Goal: Use online tool/utility: Utilize a website feature to perform a specific function

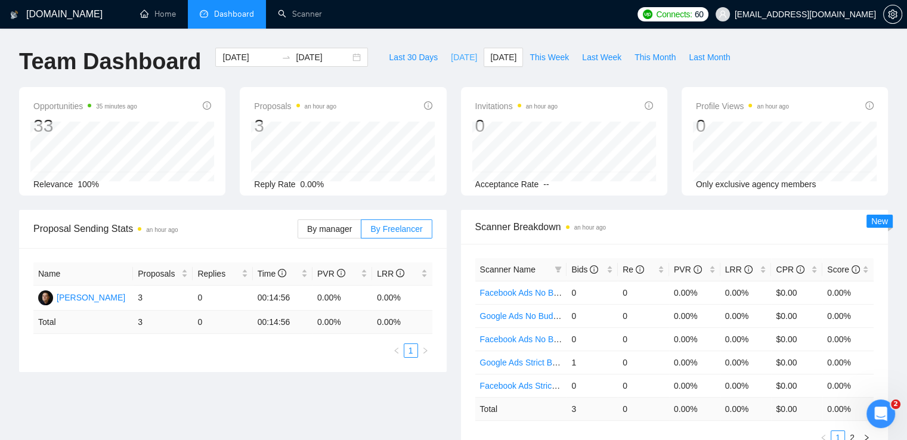
click at [446, 65] on button "[DATE]" at bounding box center [463, 57] width 39 height 19
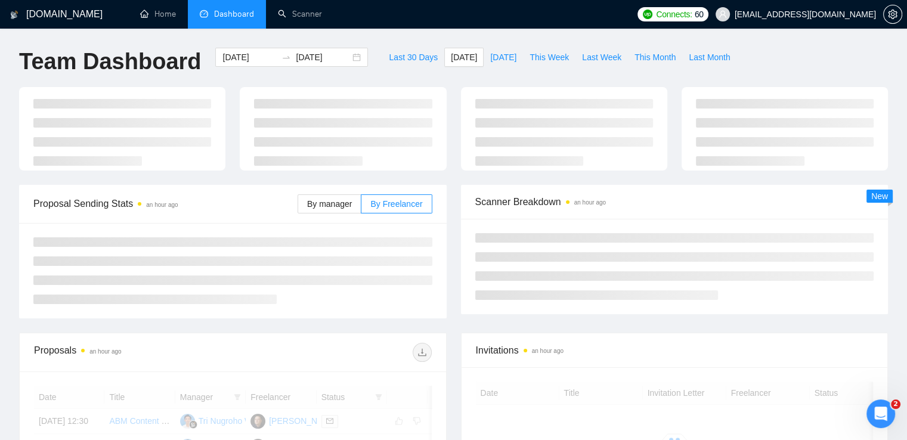
type input "[DATE]"
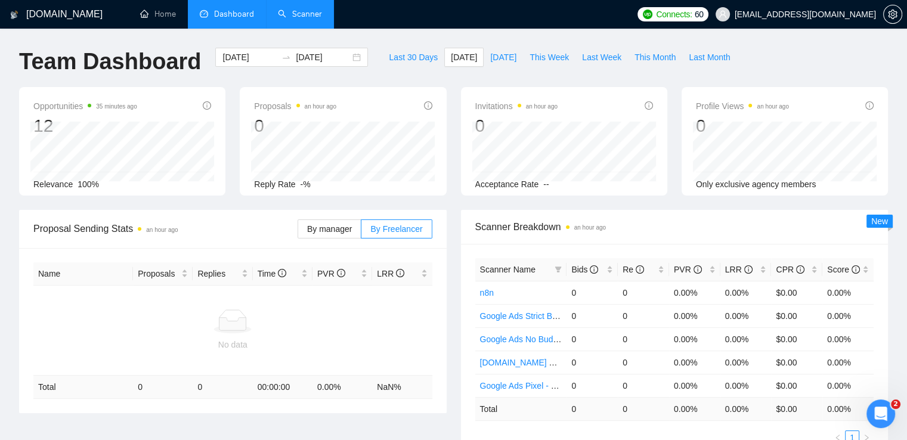
click at [296, 9] on link "Scanner" at bounding box center [300, 14] width 44 height 10
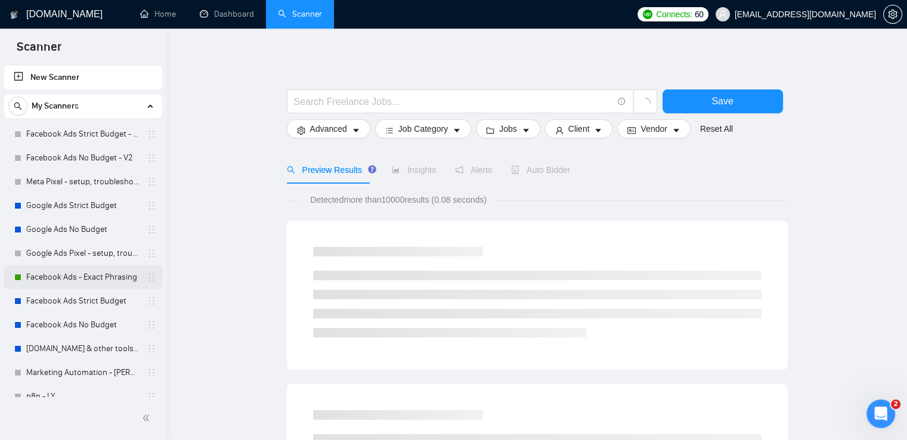
click at [70, 277] on link "Facebook Ads - Exact Phrasing" at bounding box center [82, 277] width 113 height 24
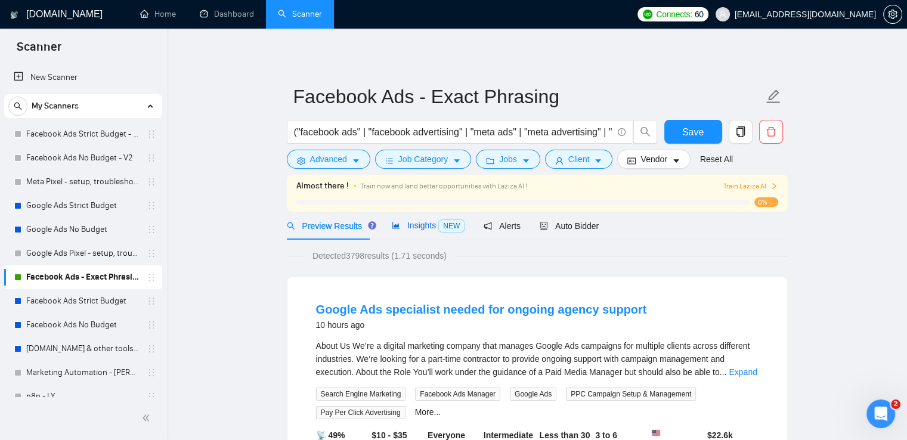
click at [406, 230] on span "Insights NEW" at bounding box center [428, 226] width 73 height 10
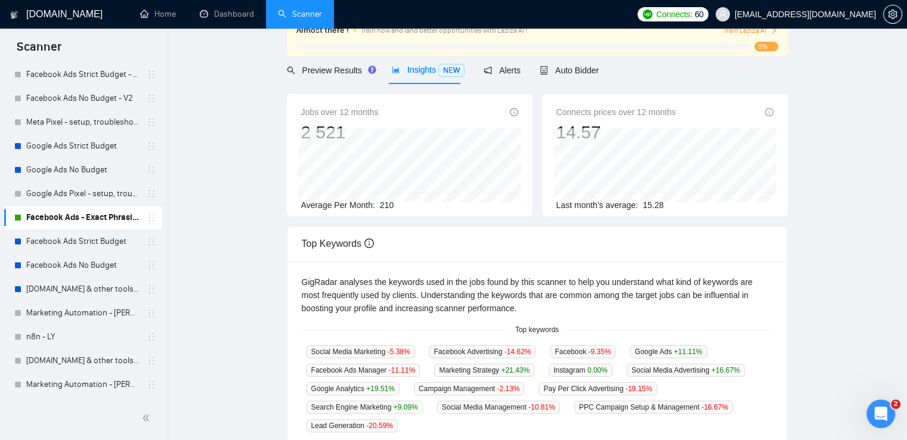
scroll to position [45, 0]
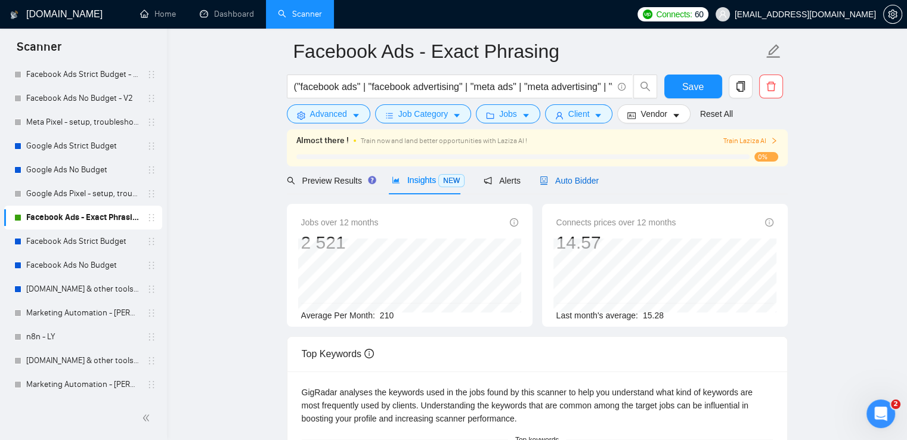
click at [577, 184] on span "Auto Bidder" at bounding box center [569, 181] width 59 height 10
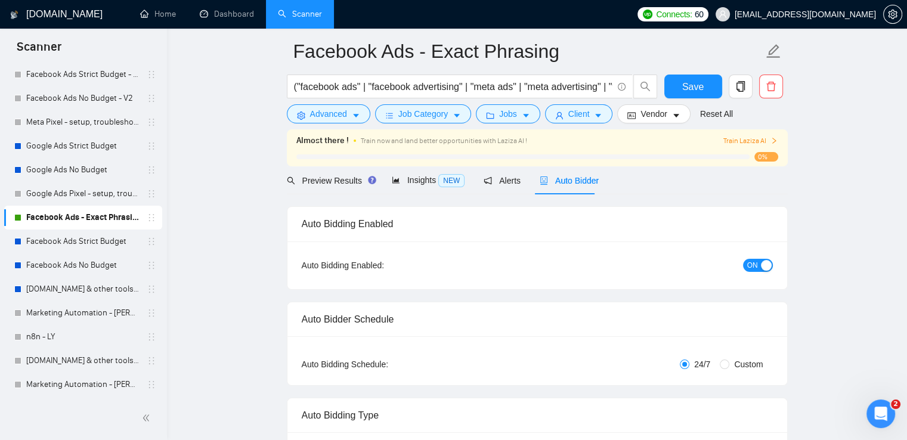
radio input "false"
radio input "true"
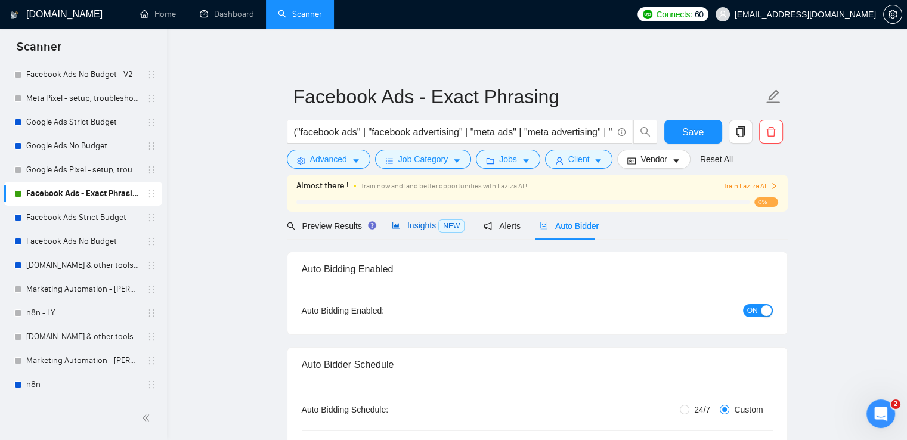
click at [414, 224] on span "Insights NEW" at bounding box center [428, 226] width 73 height 10
